Goal: Information Seeking & Learning: Learn about a topic

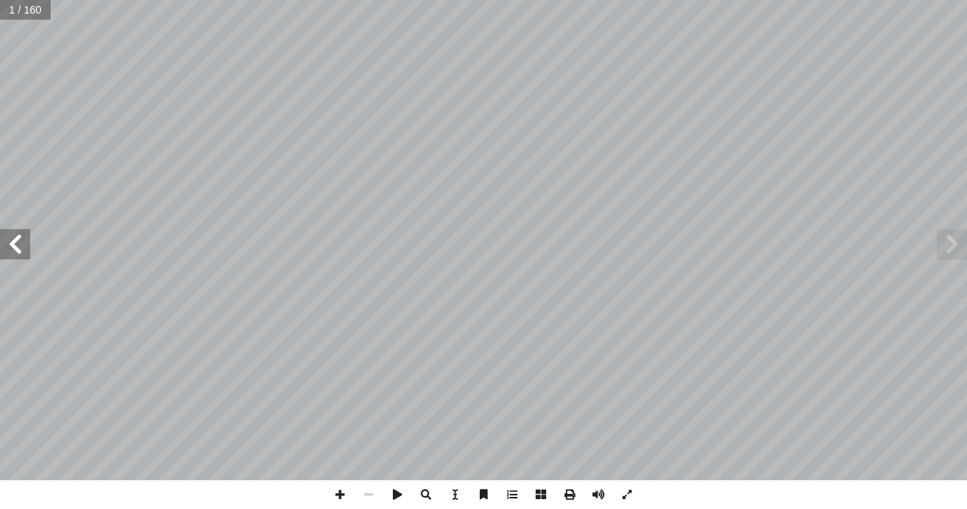
click at [0, 242] on span at bounding box center [15, 244] width 30 height 30
click at [1, 242] on span at bounding box center [15, 244] width 30 height 30
click at [5, 242] on span at bounding box center [15, 244] width 30 height 30
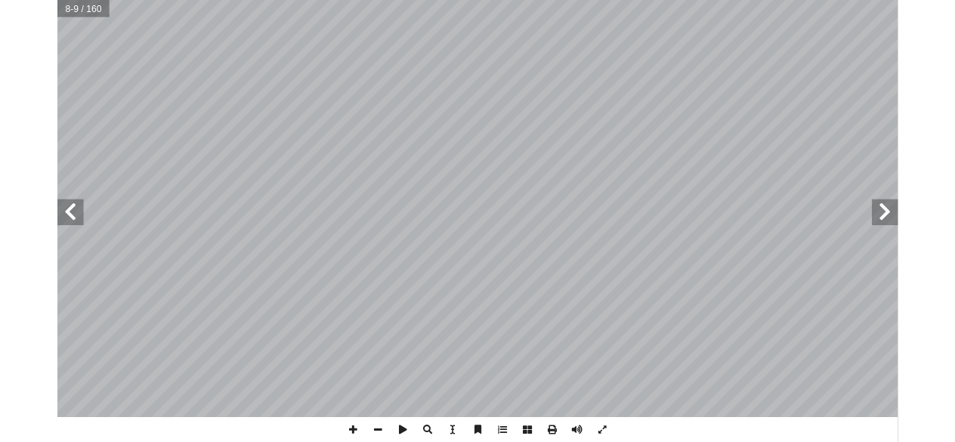
scroll to position [0, 69]
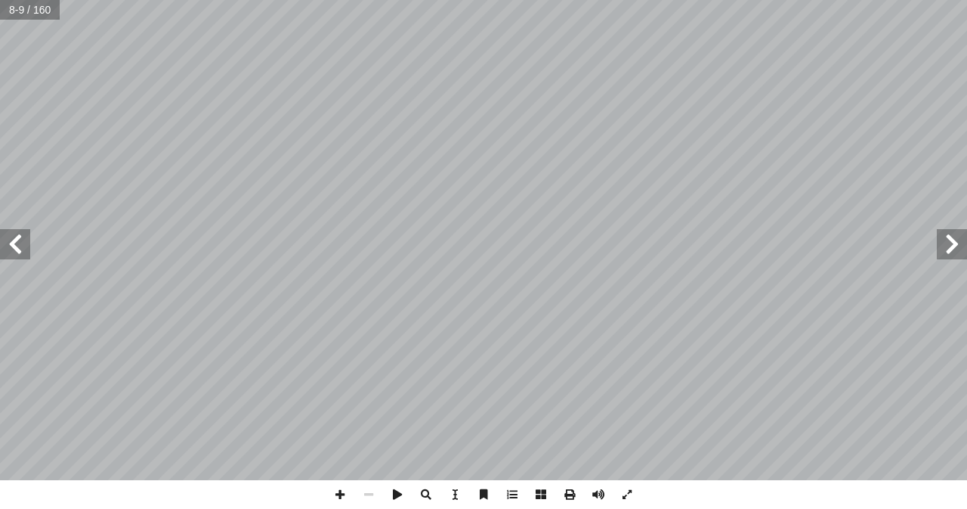
click at [23, 244] on span at bounding box center [15, 244] width 30 height 30
click at [583, 138] on html "الصفحة الرئيسية الصف الأول الصف الثاني الصف الثالث الصف الرابع الصف الخامس الصف…" at bounding box center [483, 69] width 967 height 138
click at [23, 249] on span at bounding box center [15, 244] width 30 height 30
click at [954, 246] on span at bounding box center [952, 244] width 30 height 30
click at [20, 246] on span at bounding box center [15, 244] width 30 height 30
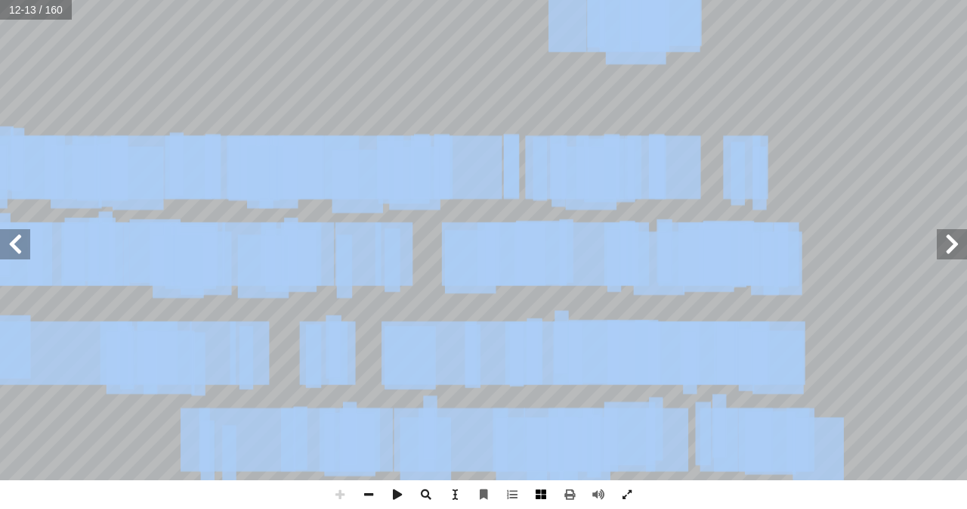
click at [544, 501] on div "٨ ُ ة أَمْ را ِ س ْ ال ِ ز ْ ر أ ال ُ ب أَمْ هو أَمْ ي : أ أ أَمْ ر ْ س أَمْ ن …" at bounding box center [483, 254] width 967 height 509
